Goal: Transaction & Acquisition: Purchase product/service

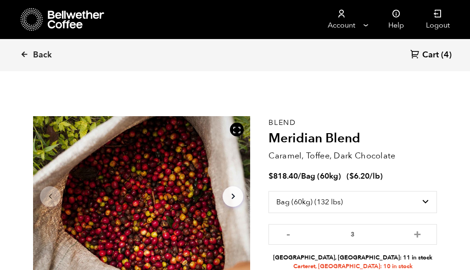
select select "bag-3"
click at [37, 54] on span "Back" at bounding box center [42, 55] width 19 height 11
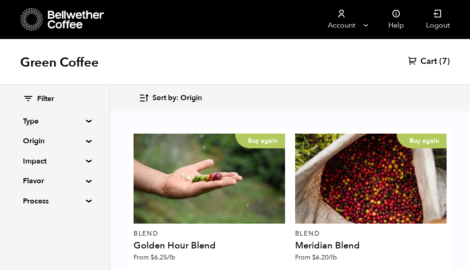
scroll to position [1031, 0]
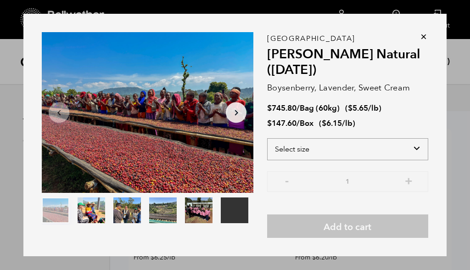
select select "bag-3"
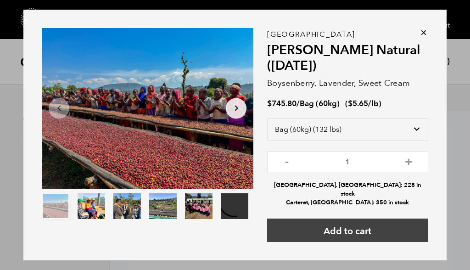
click at [392, 227] on button "Add to cart" at bounding box center [347, 229] width 161 height 23
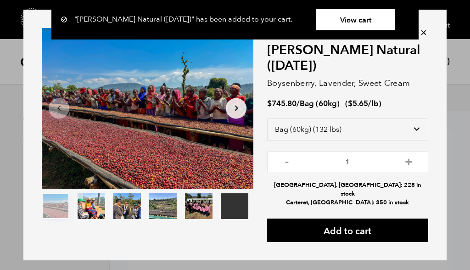
click at [424, 37] on div ""Shanta Golba Natural (OCT 24)" has been added to your cart. View cart {"cart_c…" at bounding box center [235, 19] width 470 height 39
click at [451, 95] on div "Your browser does not support the video tag. Item 1 of 6 Your browser does not …" at bounding box center [235, 135] width 470 height 270
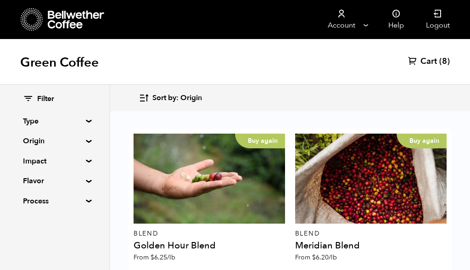
scroll to position [263, 0]
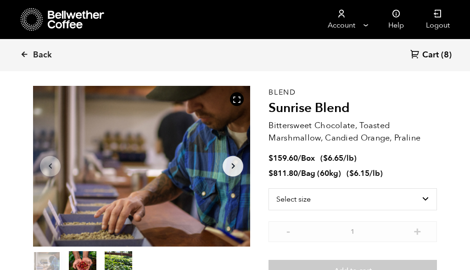
scroll to position [53, 0]
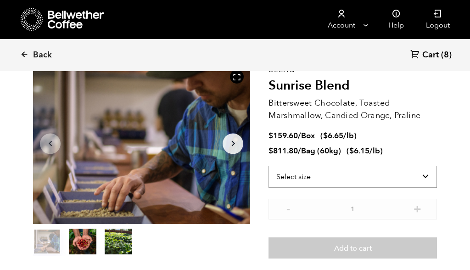
select select "bag-3"
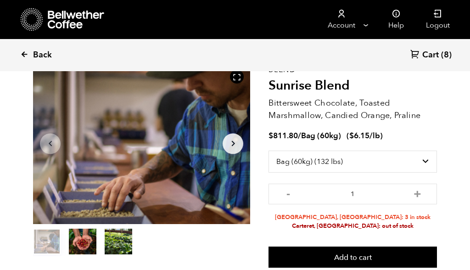
click at [26, 53] on icon at bounding box center [24, 54] width 8 height 8
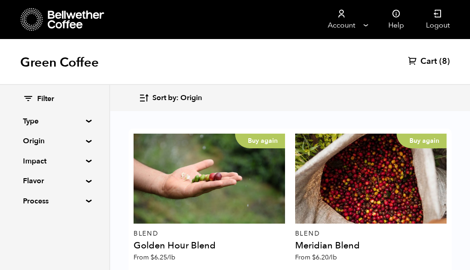
scroll to position [1010, 0]
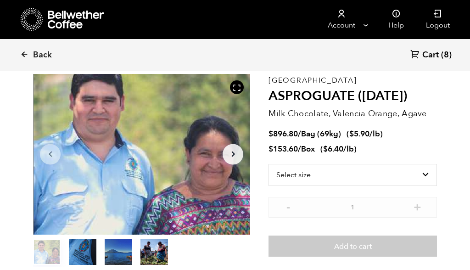
scroll to position [43, 0]
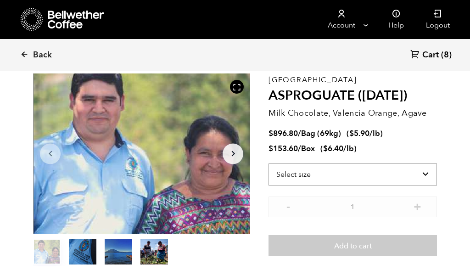
select select "bag-2"
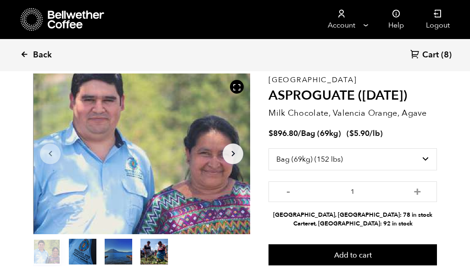
click at [45, 53] on span "Back" at bounding box center [42, 55] width 19 height 11
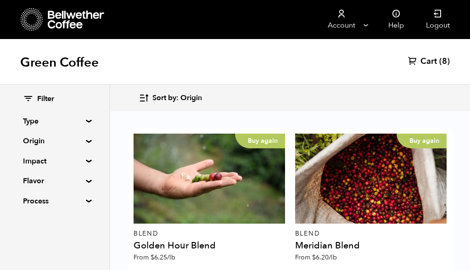
scroll to position [246, 0]
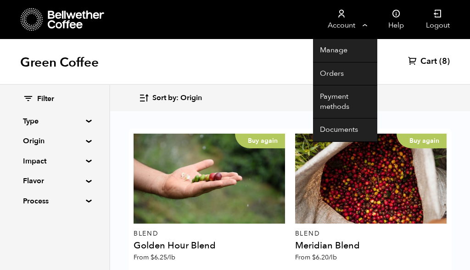
click at [365, 25] on link "Account" at bounding box center [341, 19] width 56 height 39
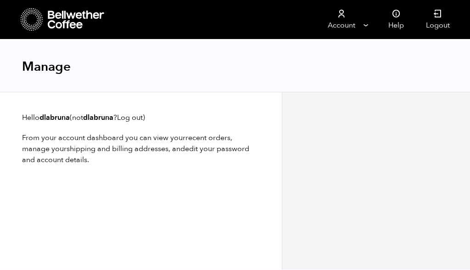
scroll to position [0, 0]
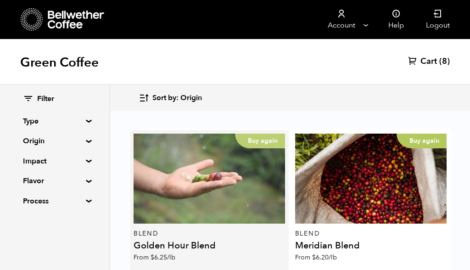
scroll to position [205, 0]
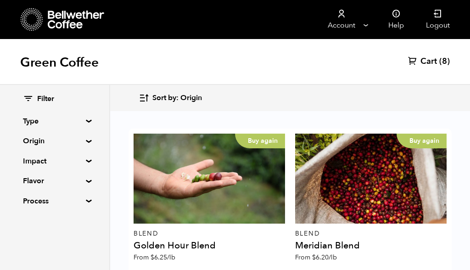
click at [84, 116] on div "Filter Type Blend Single Origin Decaf Seasonal Year Round Origin Blend [GEOGRAP…" at bounding box center [54, 150] width 109 height 131
click at [86, 120] on summary "Type" at bounding box center [54, 121] width 63 height 11
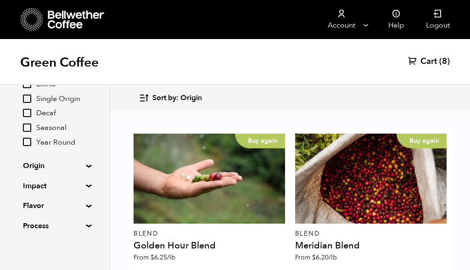
scroll to position [54, 0]
click at [85, 206] on summary "Flavor" at bounding box center [54, 206] width 63 height 11
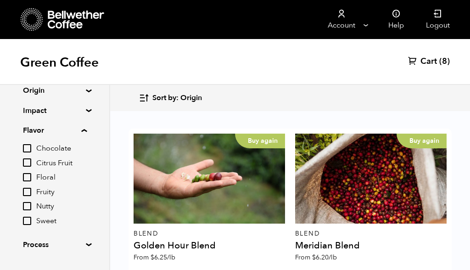
scroll to position [134, 0]
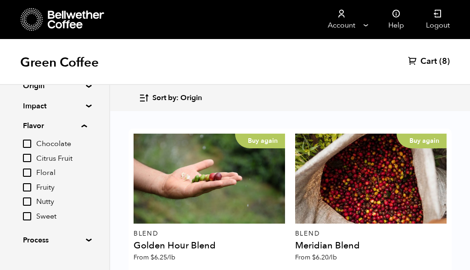
click at [28, 144] on input "Chocolate" at bounding box center [27, 144] width 8 height 8
checkbox input "true"
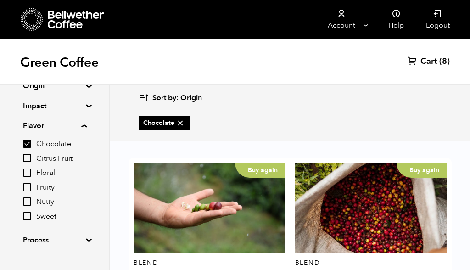
scroll to position [0, 0]
click at [398, 26] on link "Help" at bounding box center [396, 19] width 38 height 39
